Goal: Transaction & Acquisition: Purchase product/service

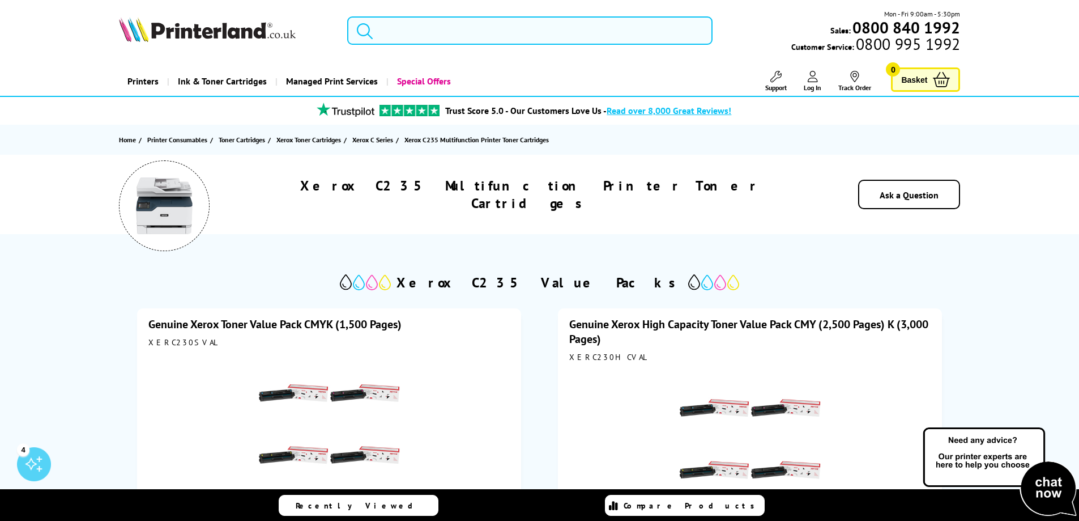
click at [464, 32] on input "search" at bounding box center [529, 30] width 365 height 28
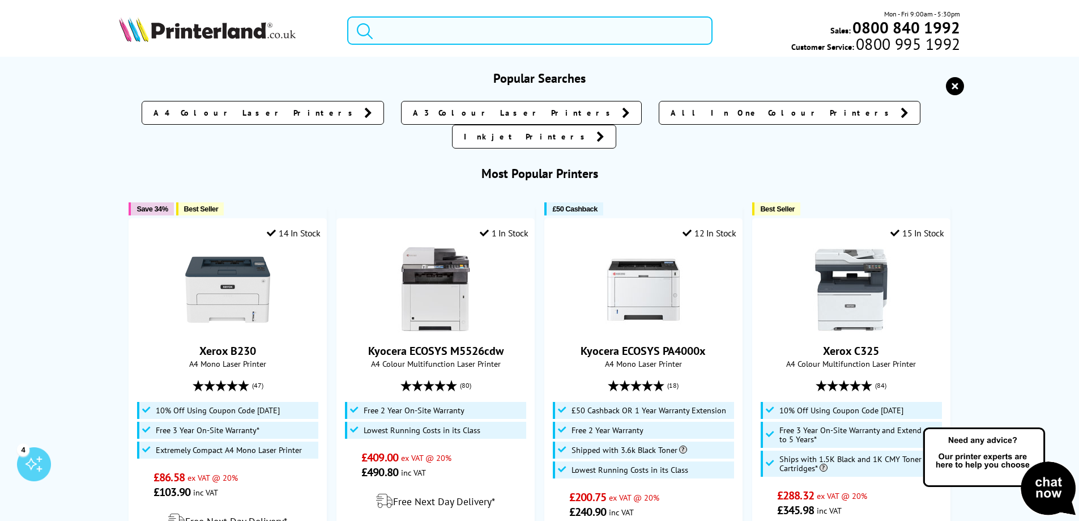
click at [421, 32] on input "search" at bounding box center [529, 30] width 365 height 28
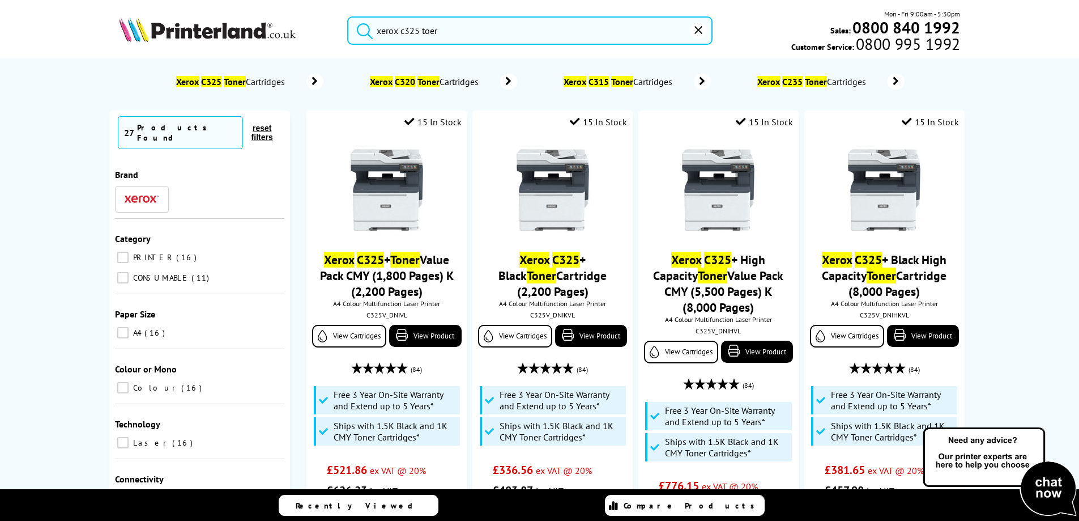
type input "xerox c325 toer"
click at [255, 82] on span "Xerox C325 Toner Cartridges" at bounding box center [232, 81] width 115 height 11
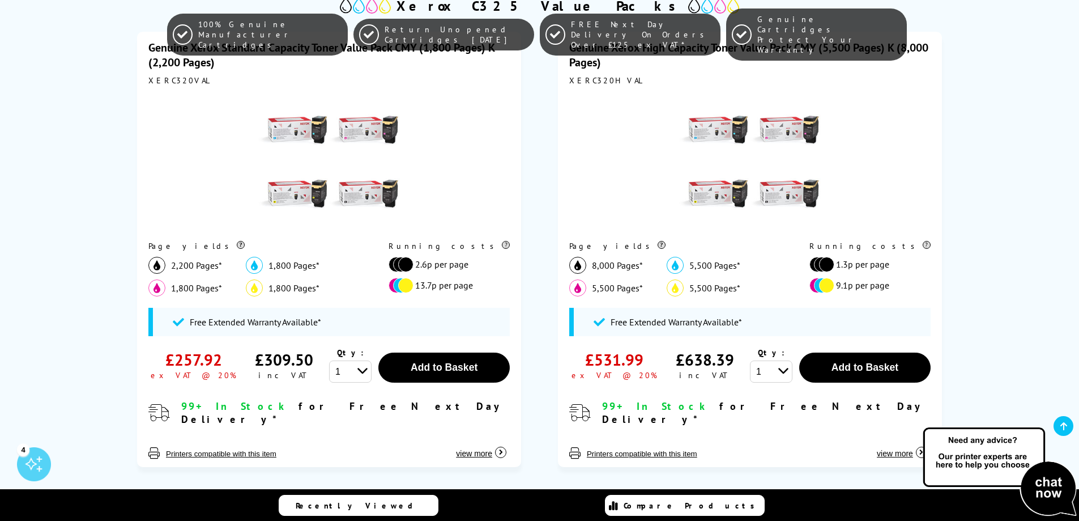
scroll to position [283, 0]
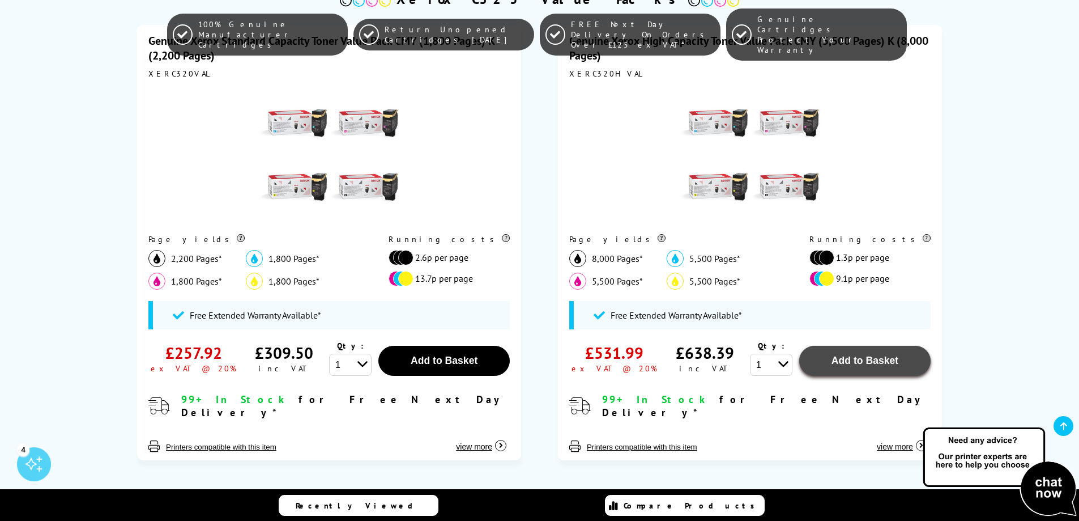
click at [478, 356] on span "Add to Basket" at bounding box center [444, 360] width 67 height 11
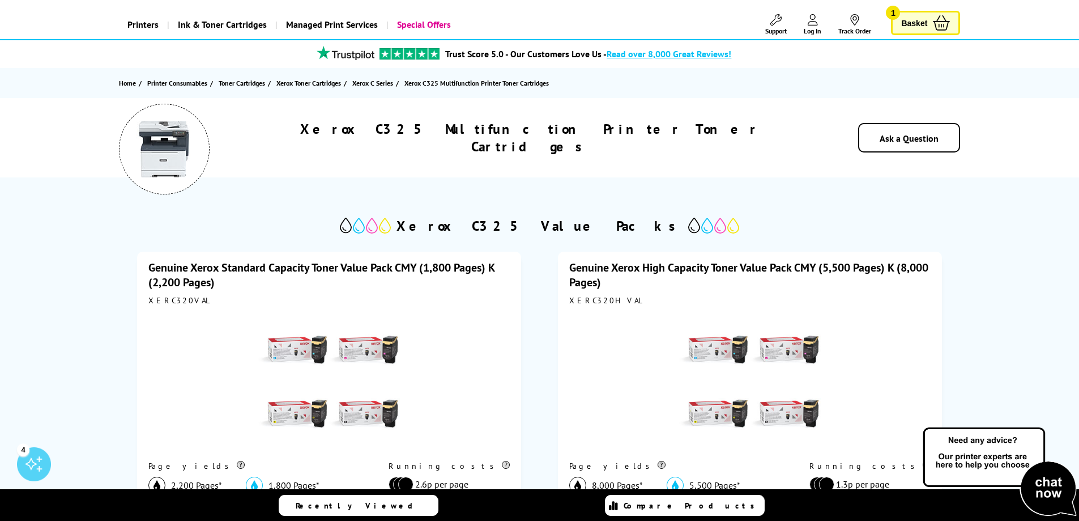
scroll to position [0, 0]
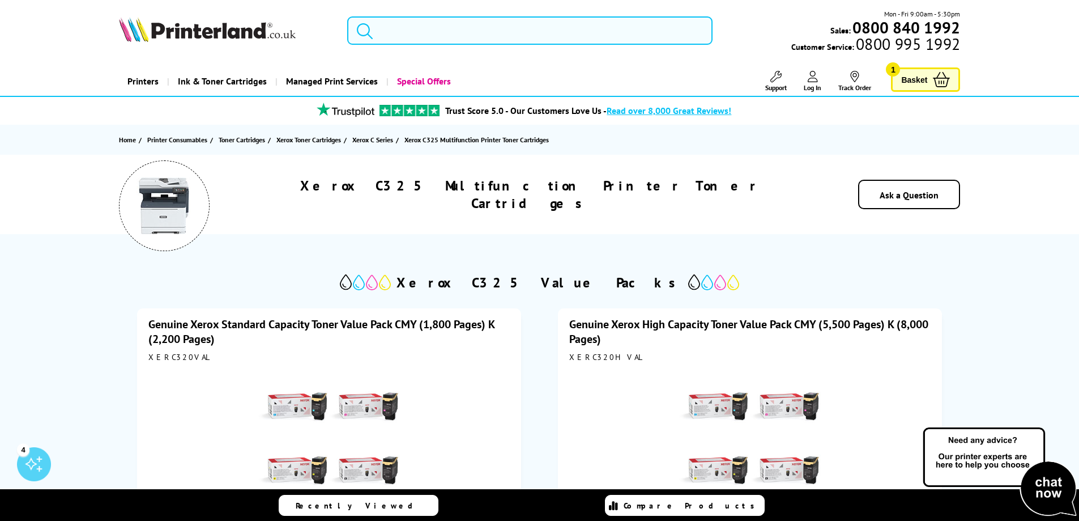
click at [442, 28] on input "search" at bounding box center [529, 30] width 365 height 28
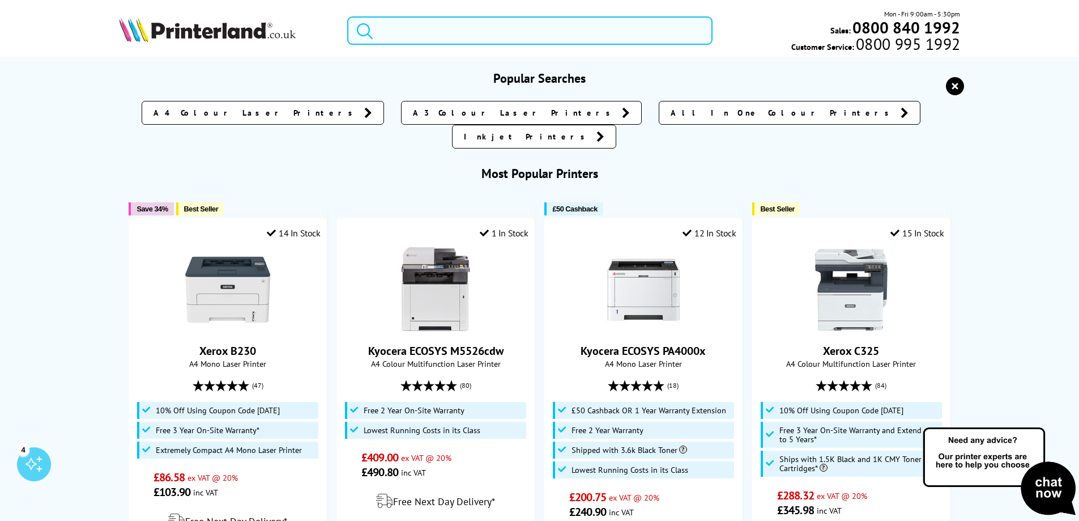
type input "z"
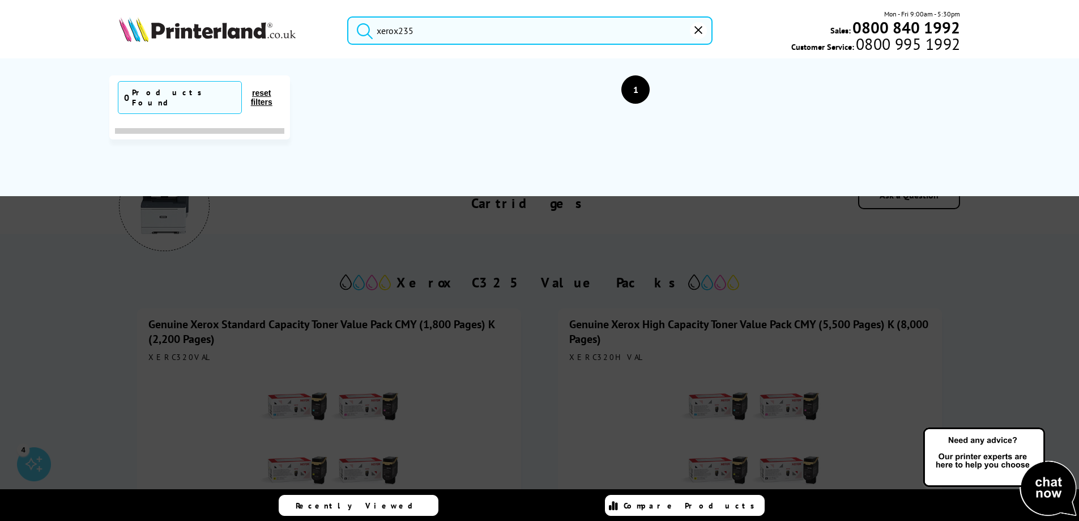
click at [348, 16] on button "submit" at bounding box center [362, 28] width 28 height 25
click at [442, 28] on input "xerox235" at bounding box center [529, 30] width 365 height 28
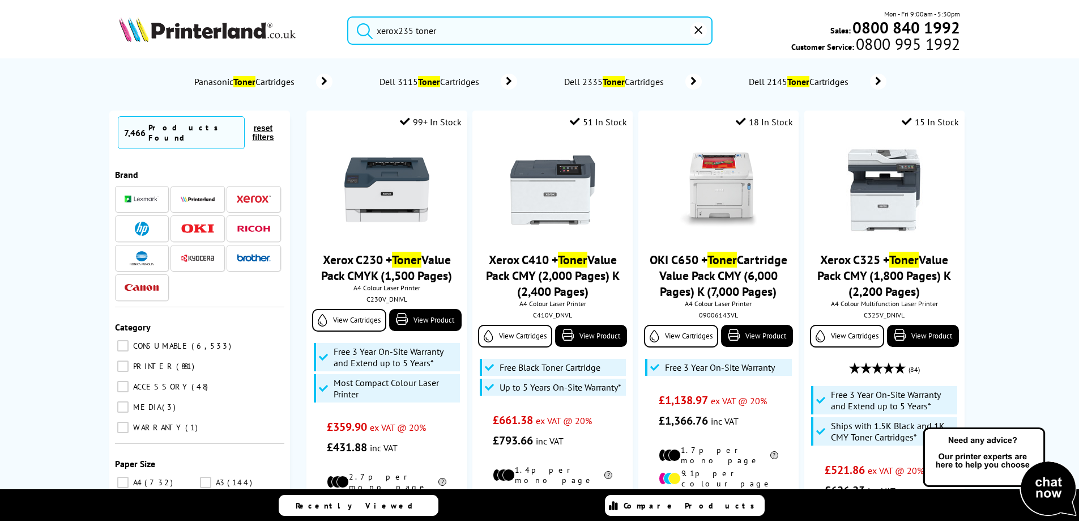
click at [399, 28] on input "xerox235 toner" at bounding box center [529, 30] width 365 height 28
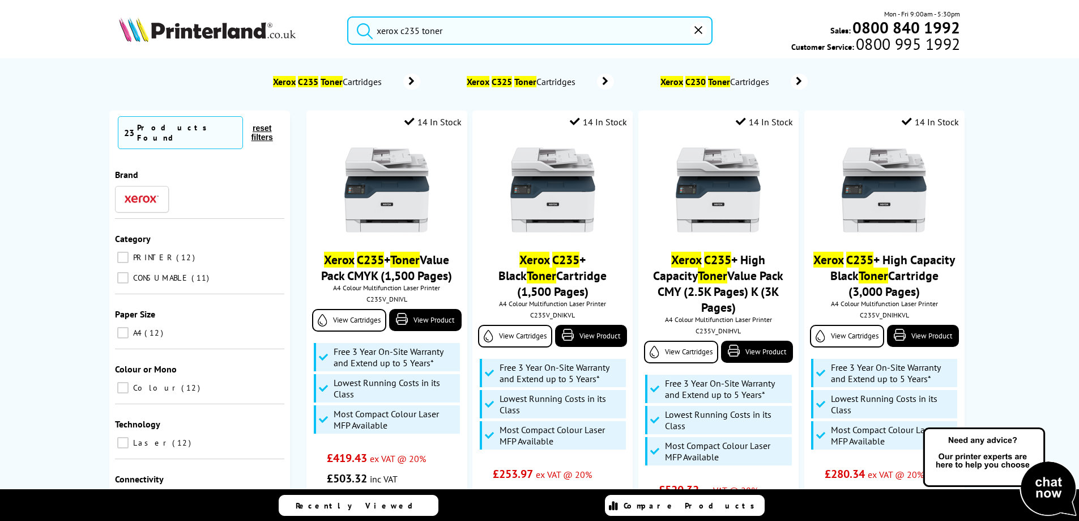
type input "xerox c235 toner"
click at [370, 80] on span "Xerox C235 Toner Cartridges" at bounding box center [329, 81] width 115 height 11
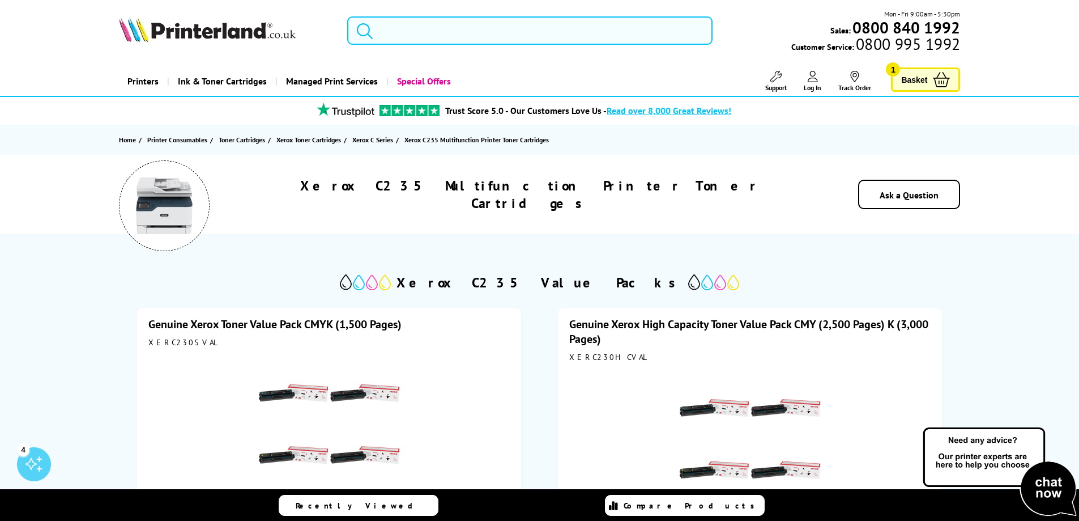
click at [536, 33] on input "search" at bounding box center [529, 30] width 365 height 28
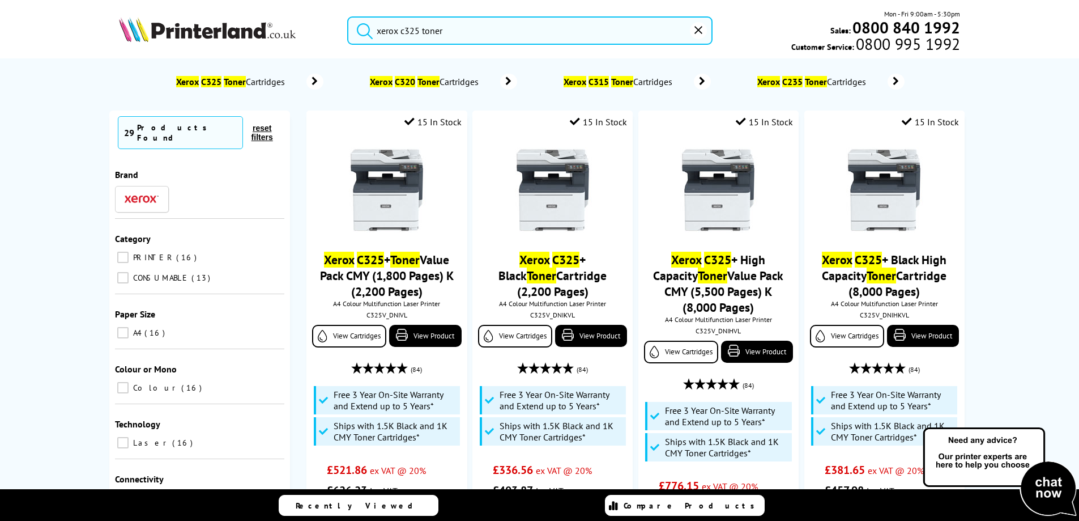
type input "xerox c325 toner"
click at [262, 86] on span "Xerox C325 Toner Cartridges" at bounding box center [232, 81] width 115 height 11
